Goal: Task Accomplishment & Management: Complete application form

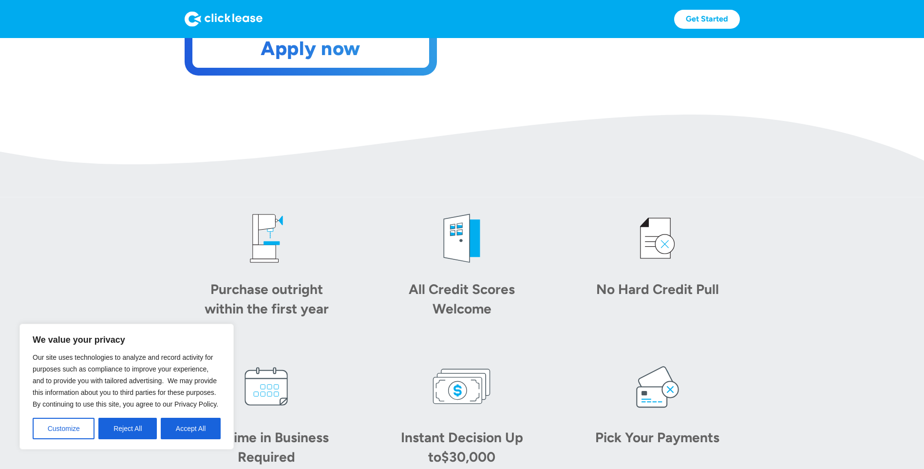
scroll to position [341, 0]
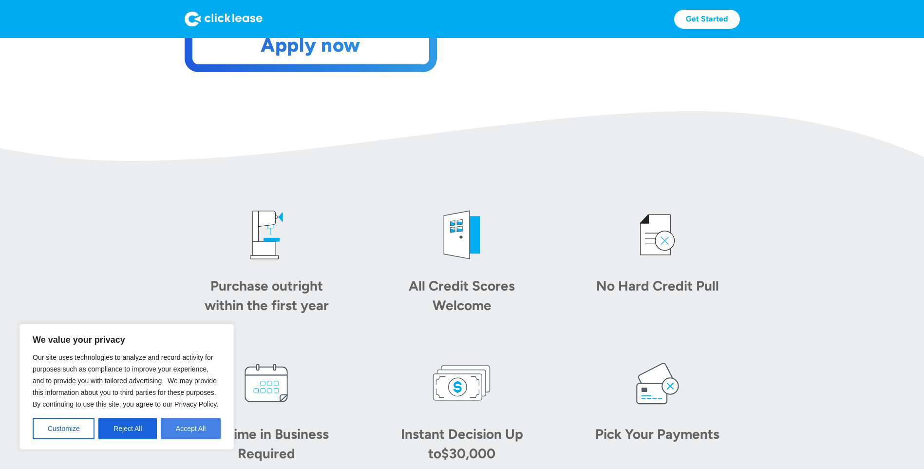
click at [182, 432] on button "Accept All" at bounding box center [191, 427] width 60 height 21
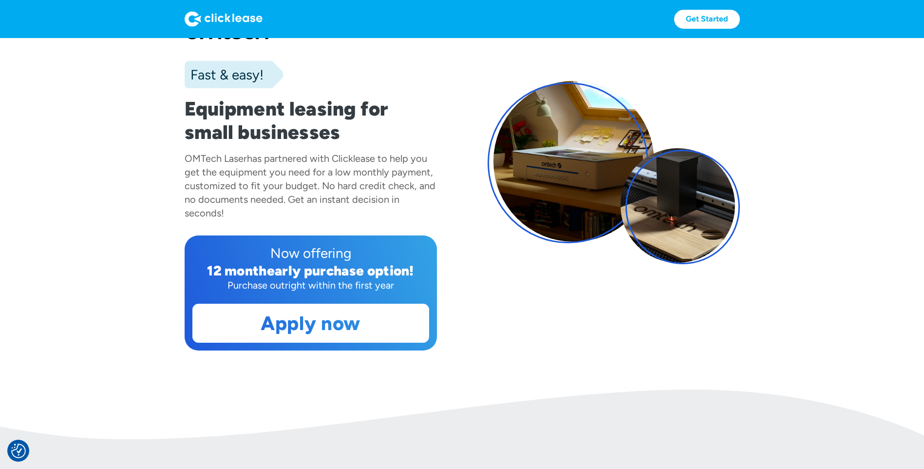
scroll to position [0, 0]
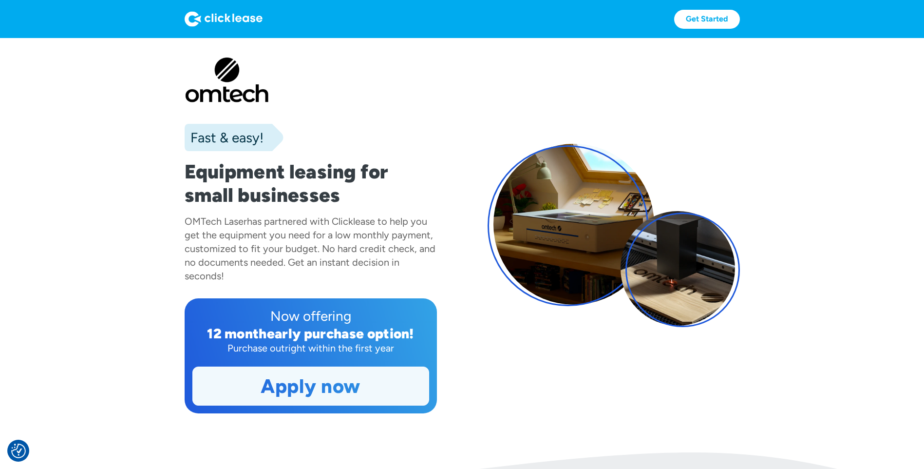
click at [315, 390] on link "Apply now" at bounding box center [311, 386] width 236 height 38
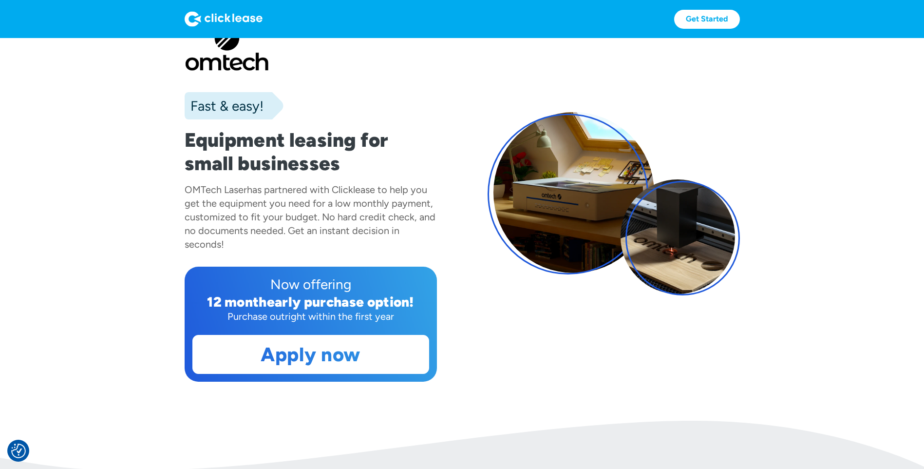
scroll to position [49, 0]
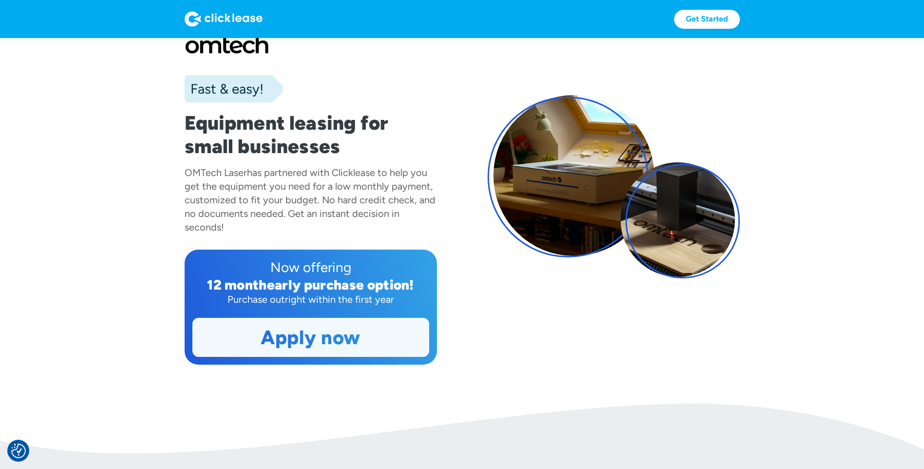
click at [315, 335] on link "Apply now" at bounding box center [311, 337] width 236 height 38
